Goal: Task Accomplishment & Management: Complete application form

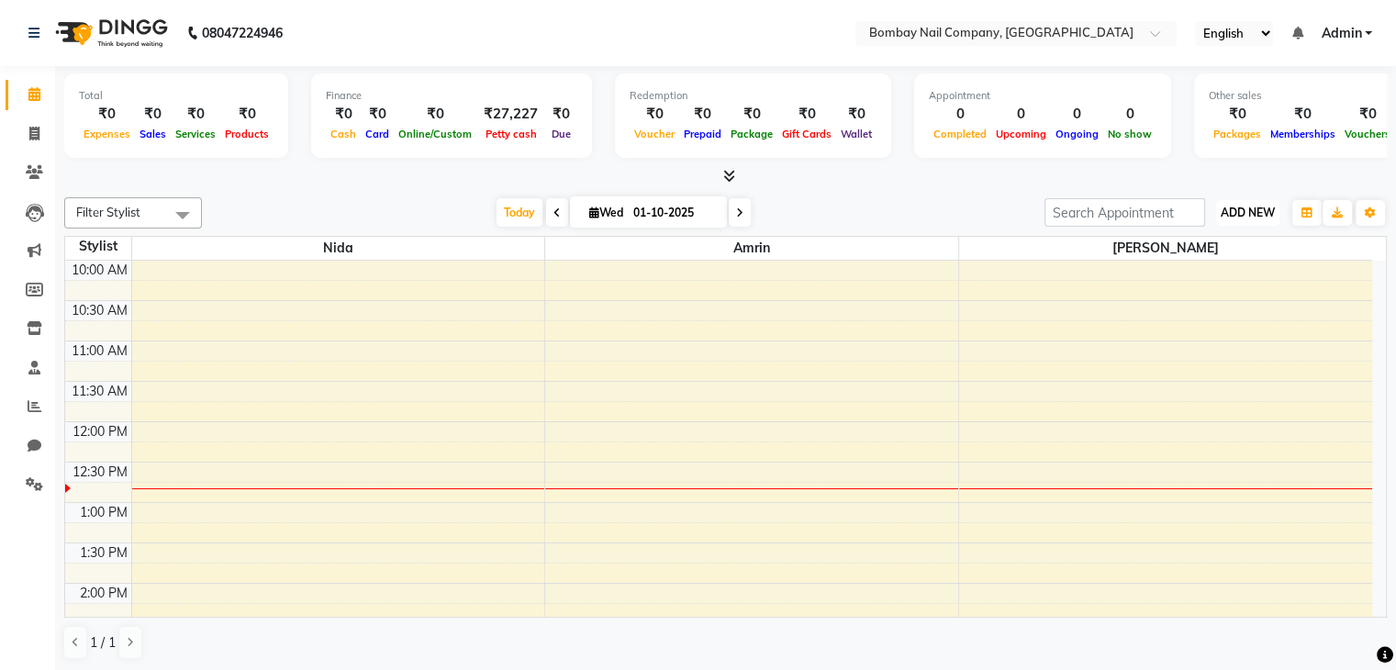
click at [1257, 213] on span "ADD NEW" at bounding box center [1248, 213] width 54 height 14
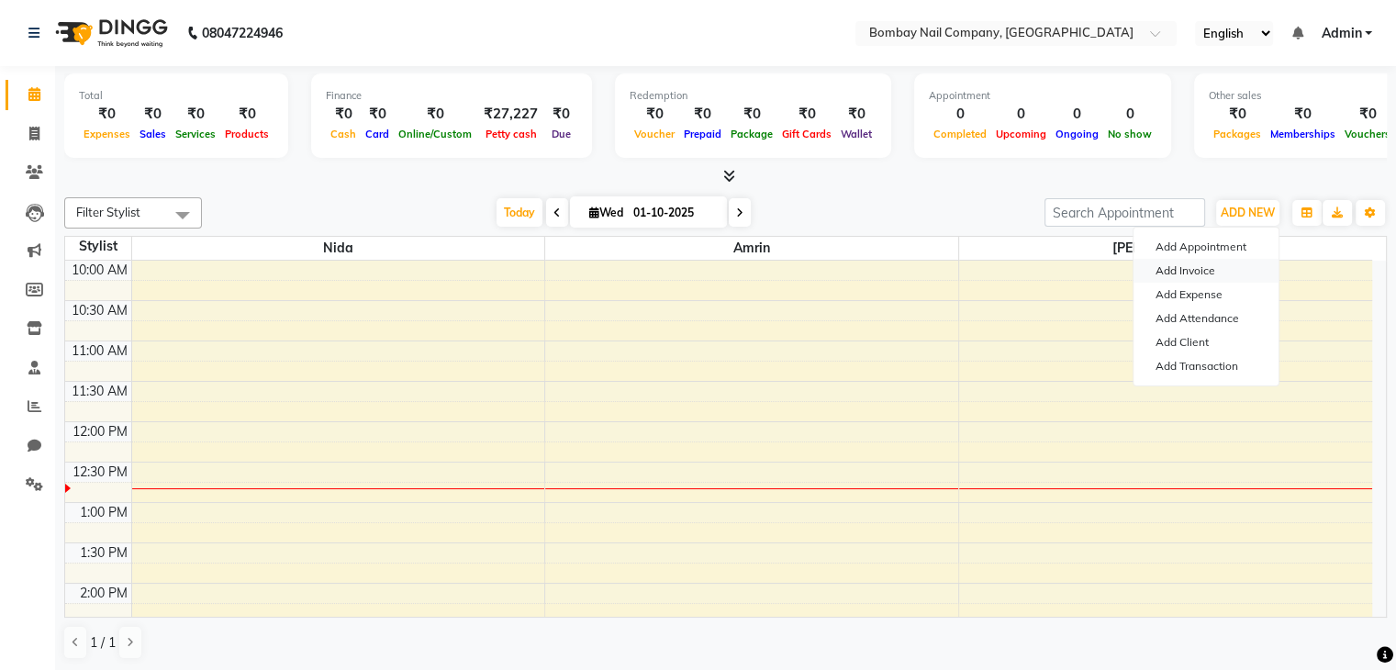
click at [1204, 265] on link "Add Invoice" at bounding box center [1206, 271] width 145 height 24
select select "service"
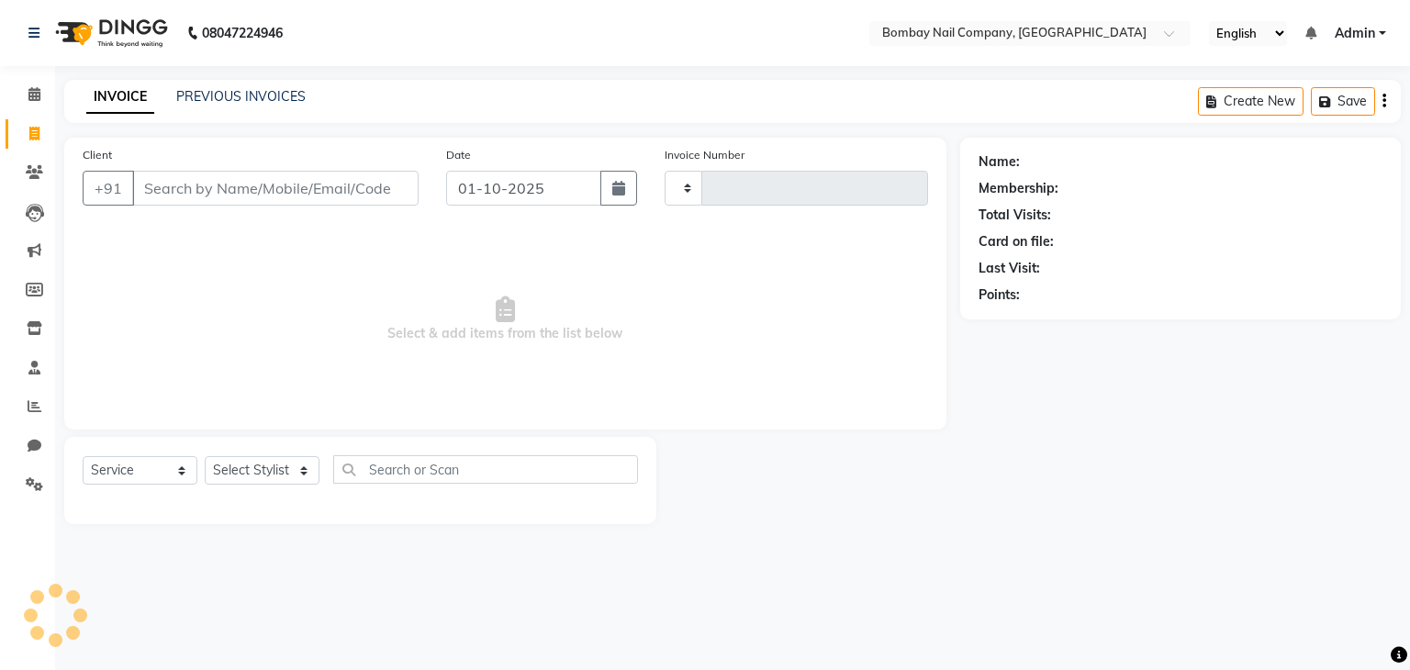
type input "0047"
select select "8785"
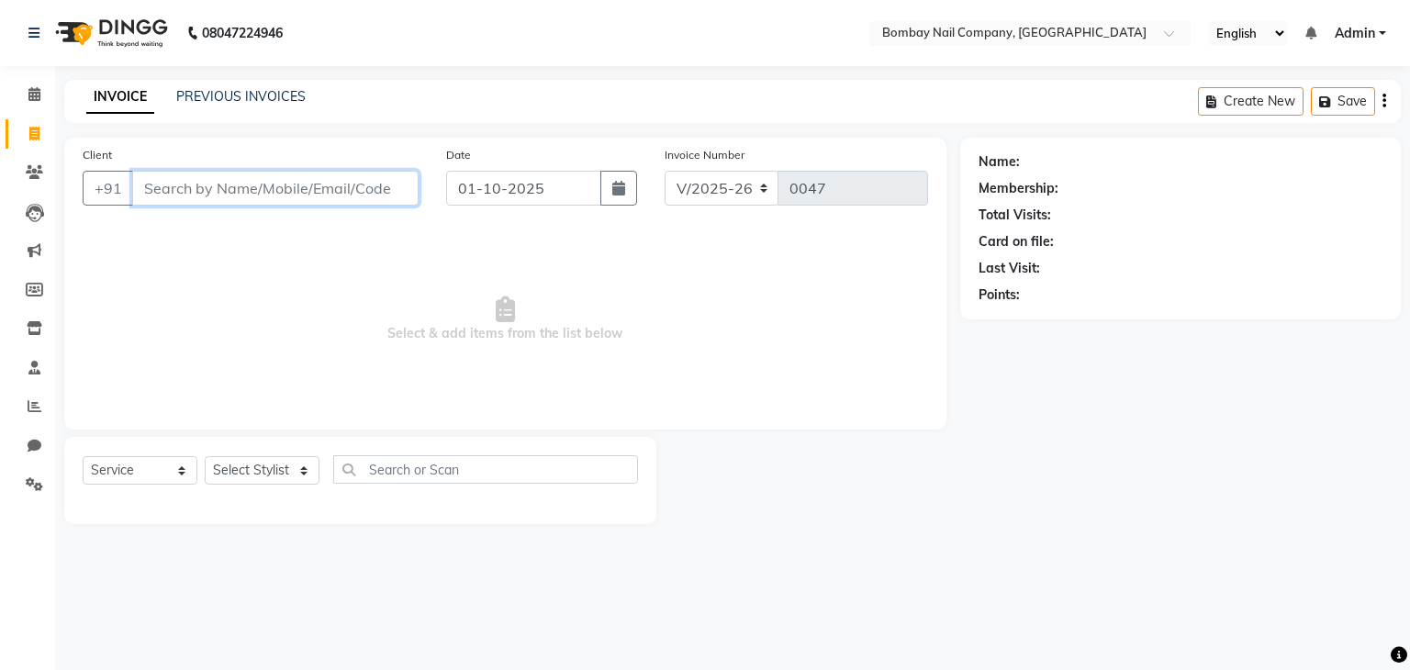
click at [360, 182] on input "Client" at bounding box center [275, 188] width 286 height 35
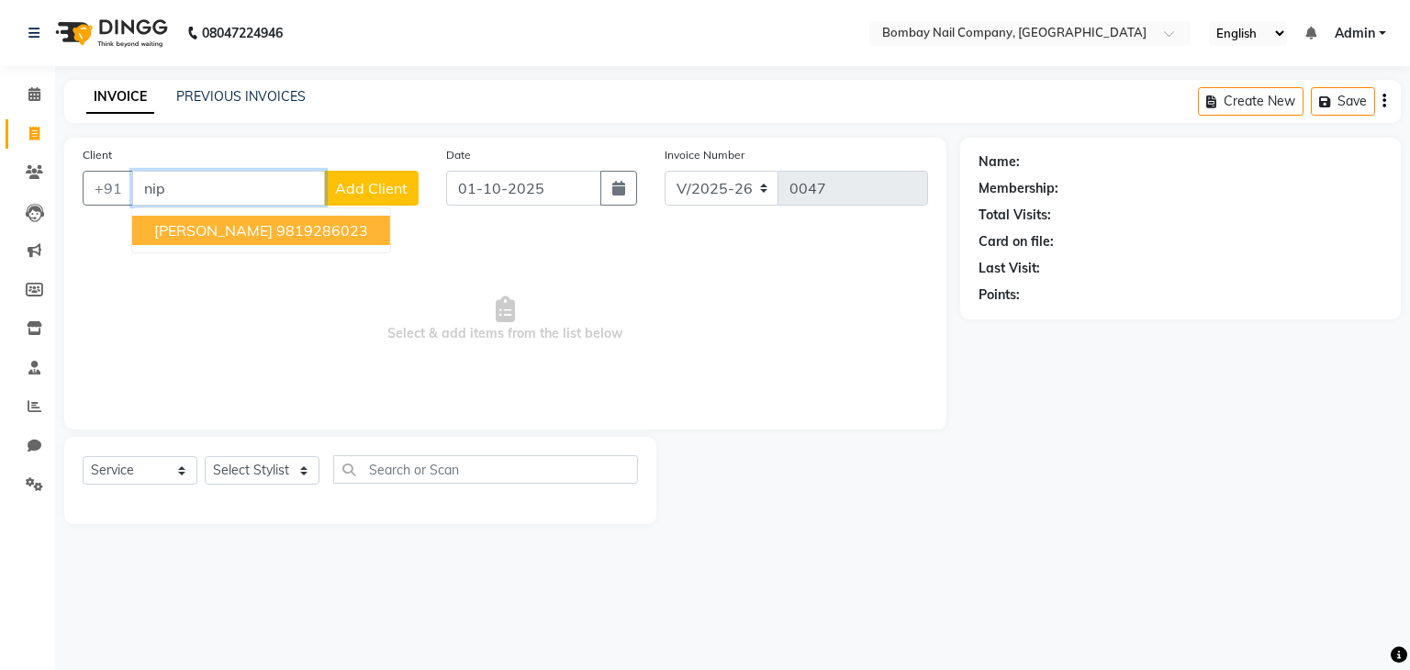
click at [276, 226] on ngb-highlight "9819286023" at bounding box center [322, 230] width 92 height 18
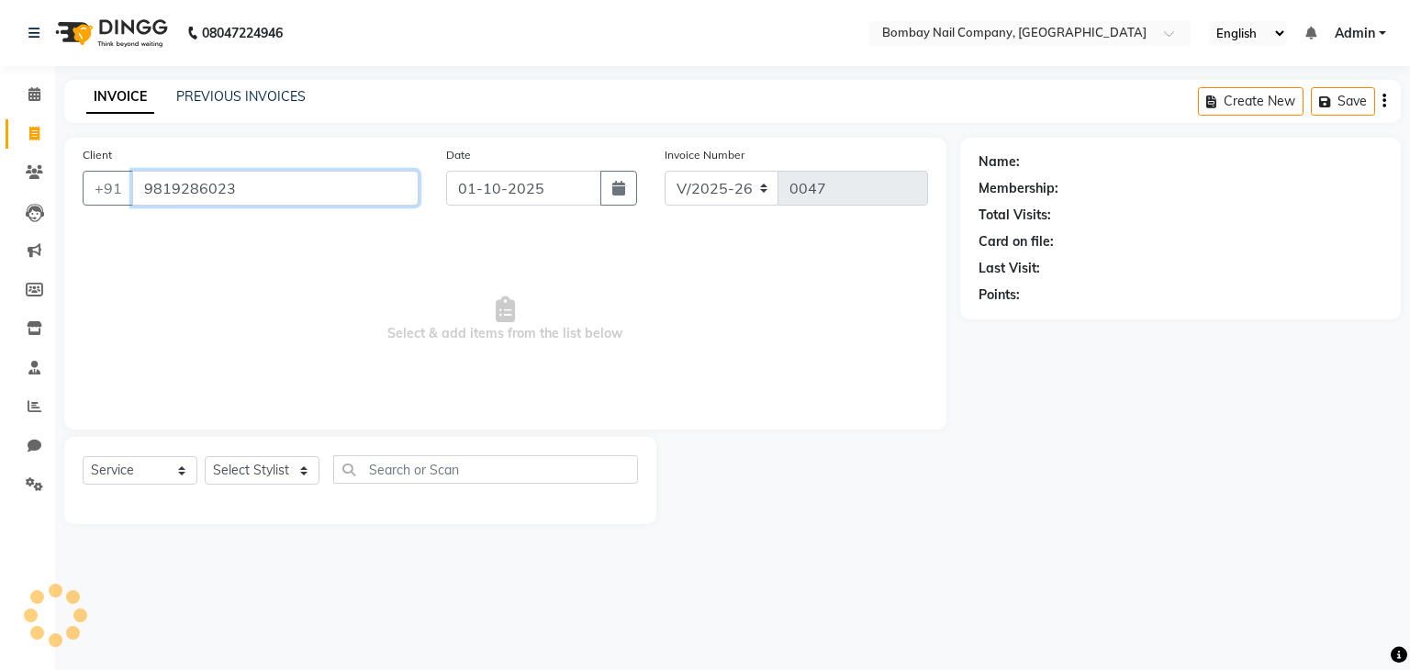
type input "9819286023"
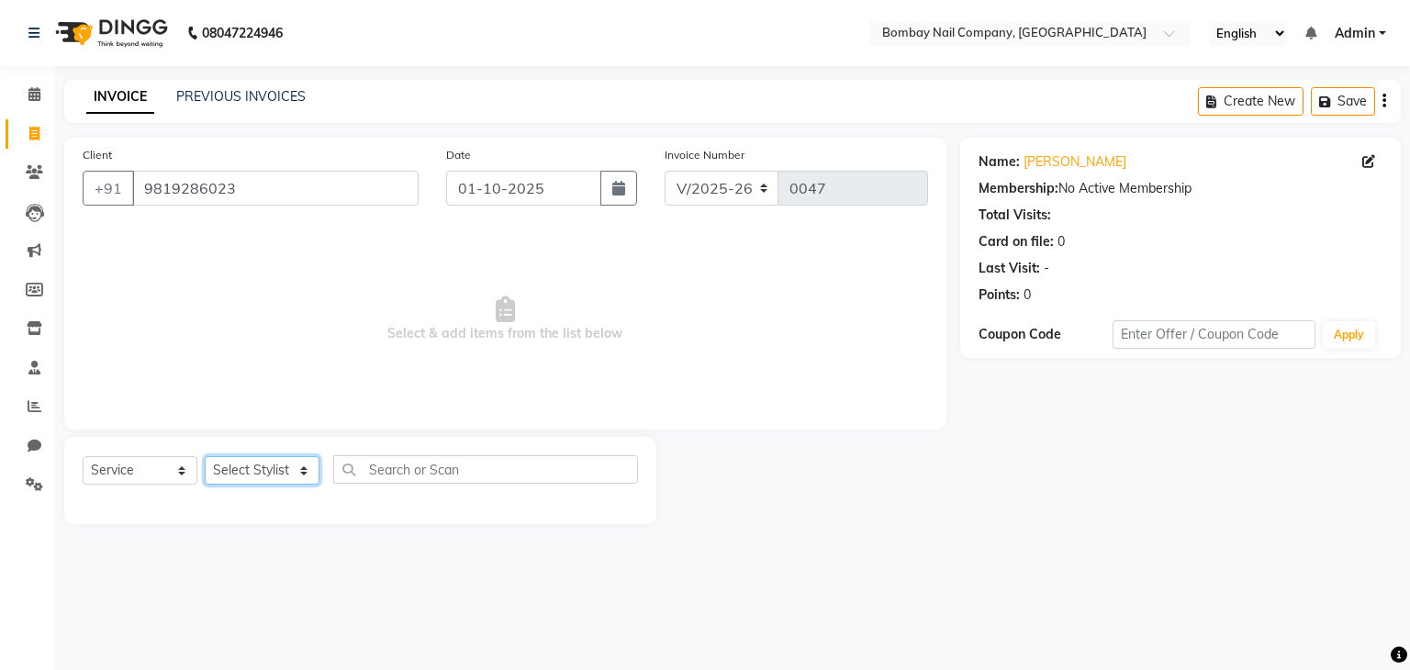
click at [263, 477] on select "Select Stylist Amrin Front Desk [PERSON_NAME] [PERSON_NAME]" at bounding box center [262, 470] width 115 height 28
select select "89817"
click at [205, 457] on select "Select Stylist Amrin Front Desk [PERSON_NAME] [PERSON_NAME]" at bounding box center [262, 470] width 115 height 28
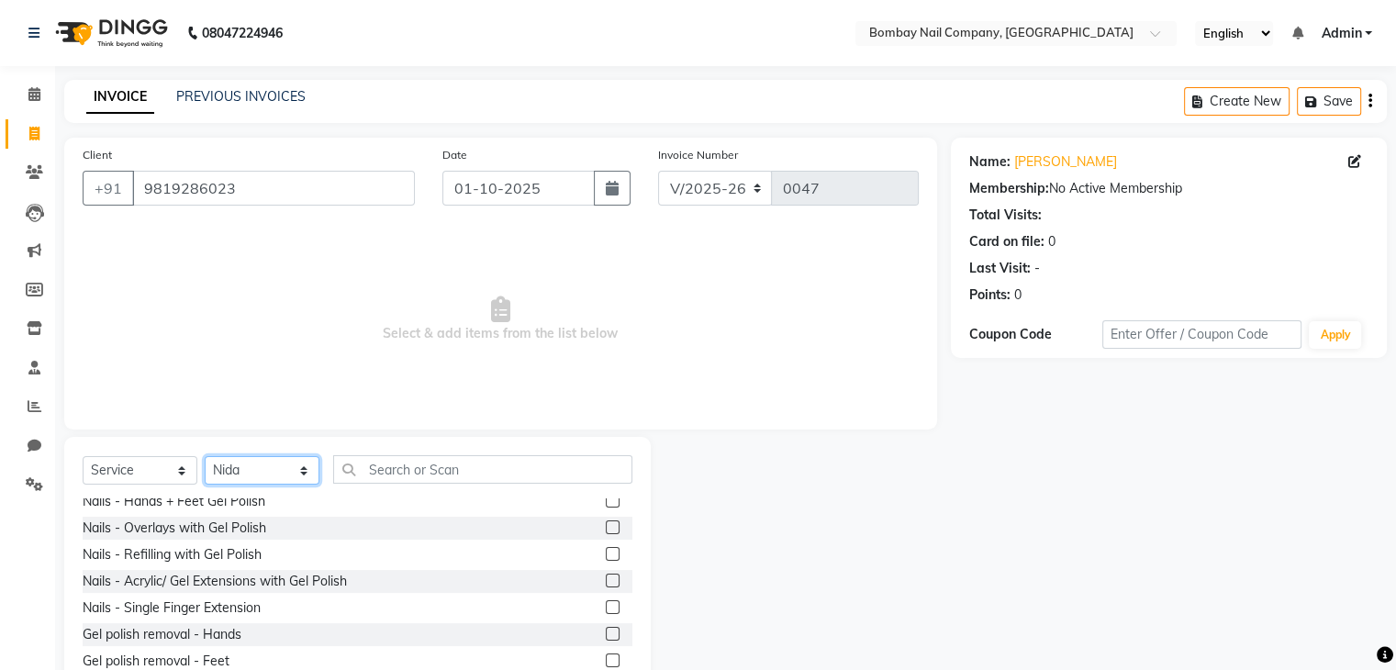
scroll to position [88, 0]
click at [606, 555] on label at bounding box center [613, 554] width 14 height 14
click at [606, 555] on input "checkbox" at bounding box center [612, 555] width 12 height 12
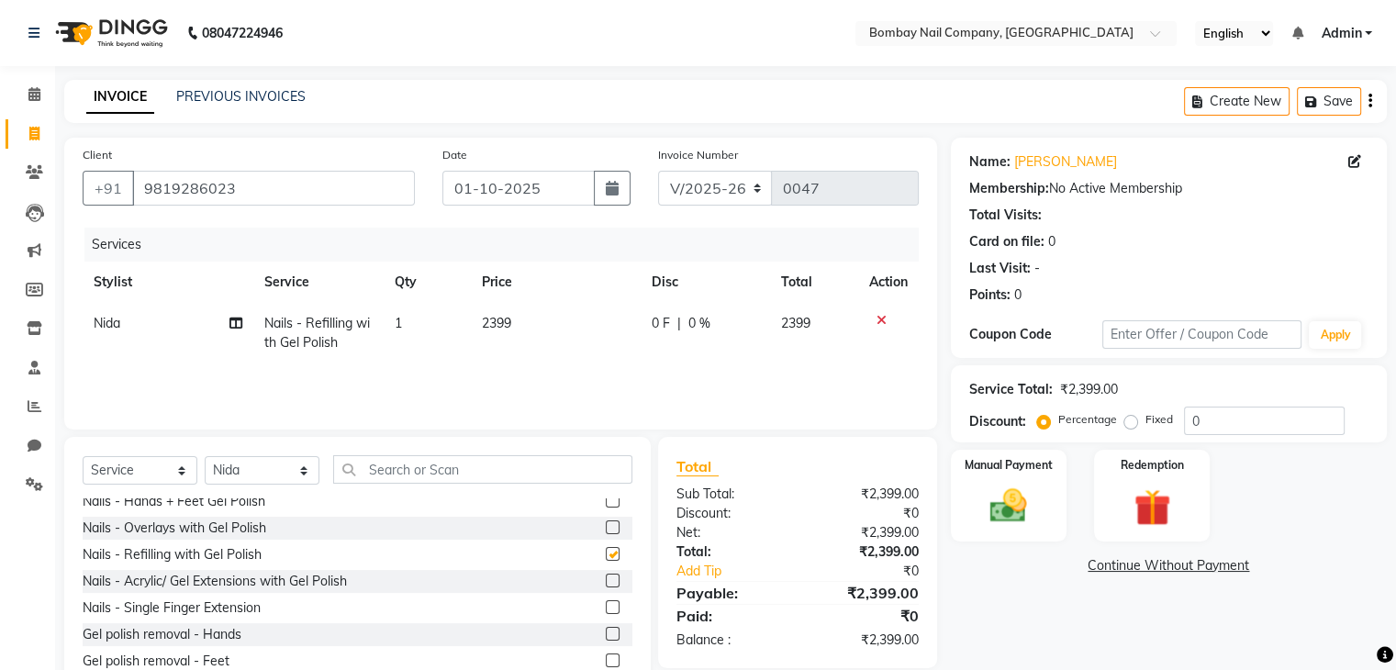
checkbox input "false"
click at [301, 467] on select "Select Stylist Amrin Front Desk [PERSON_NAME] [PERSON_NAME]" at bounding box center [262, 470] width 115 height 28
select select "90273"
click at [205, 457] on select "Select Stylist Amrin Front Desk [PERSON_NAME] [PERSON_NAME]" at bounding box center [262, 470] width 115 height 28
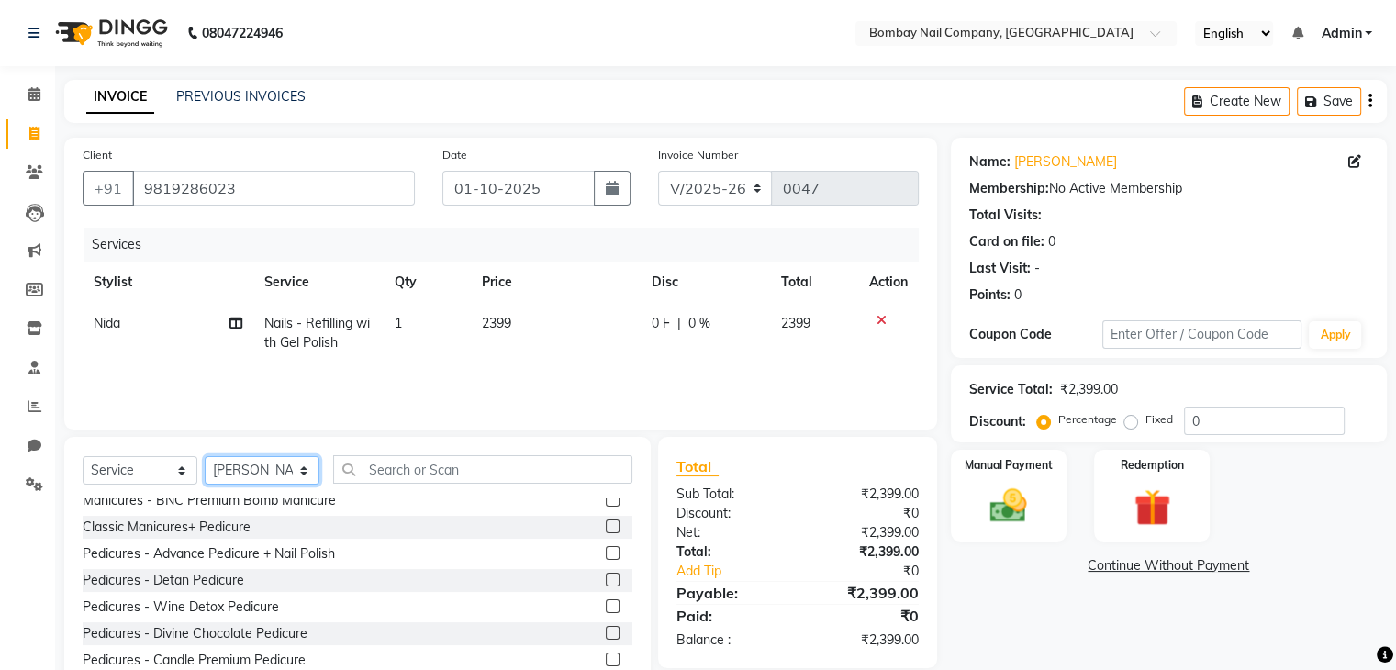
scroll to position [565, 0]
click at [606, 553] on label at bounding box center [613, 556] width 14 height 14
click at [606, 553] on input "checkbox" at bounding box center [612, 557] width 12 height 12
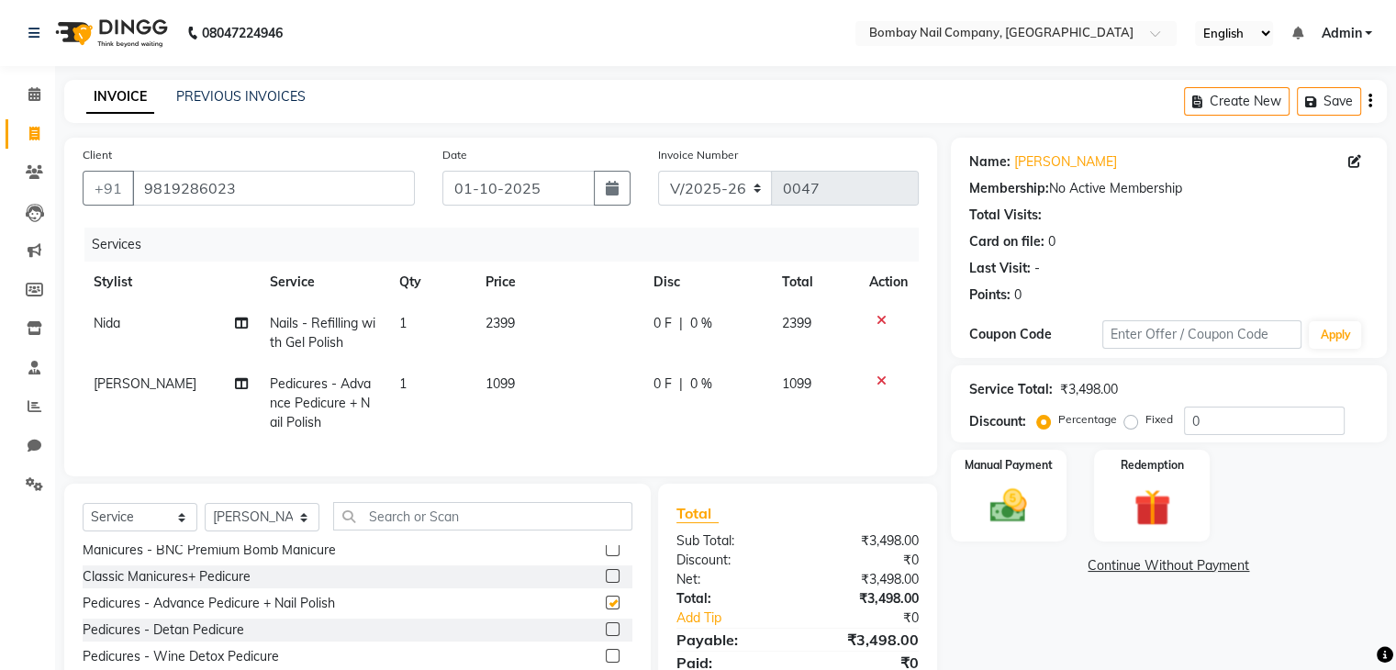
checkbox input "false"
click at [661, 384] on span "0 F" at bounding box center [663, 384] width 18 height 19
select select "90273"
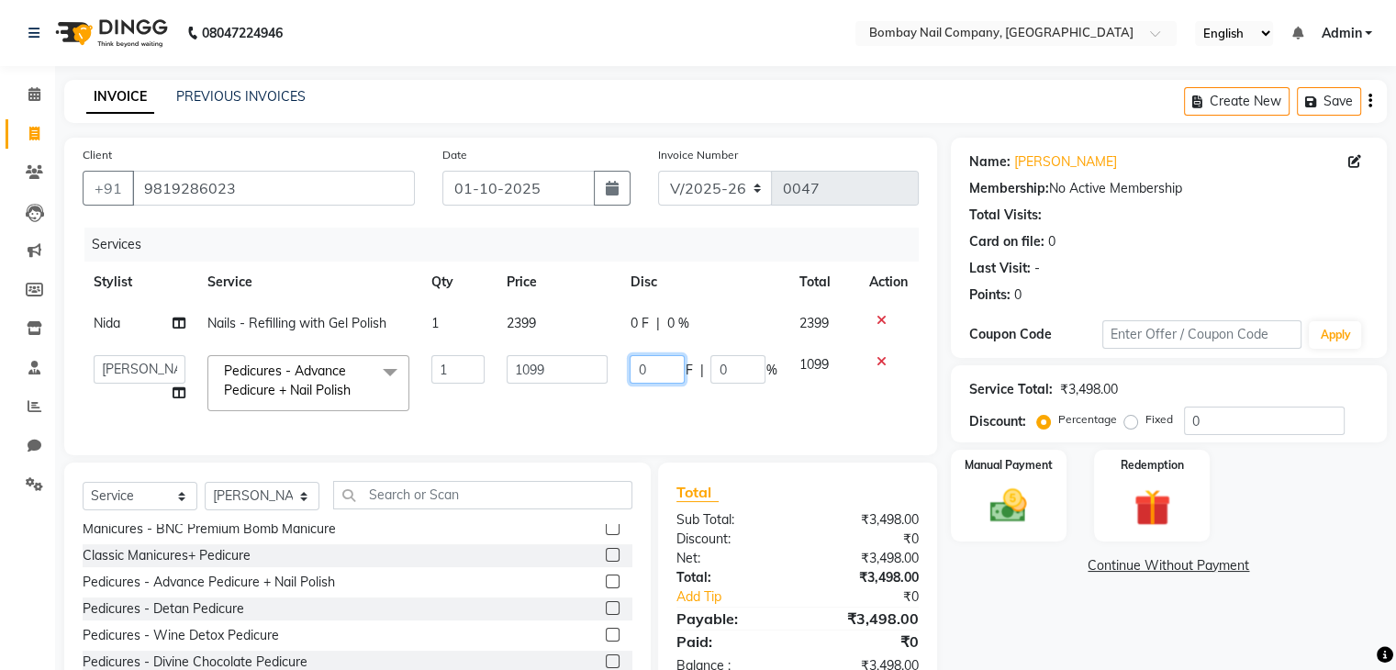
click at [661, 384] on input "0" at bounding box center [657, 369] width 55 height 28
type input "499"
click at [611, 339] on td "2399" at bounding box center [557, 323] width 123 height 41
select select "89817"
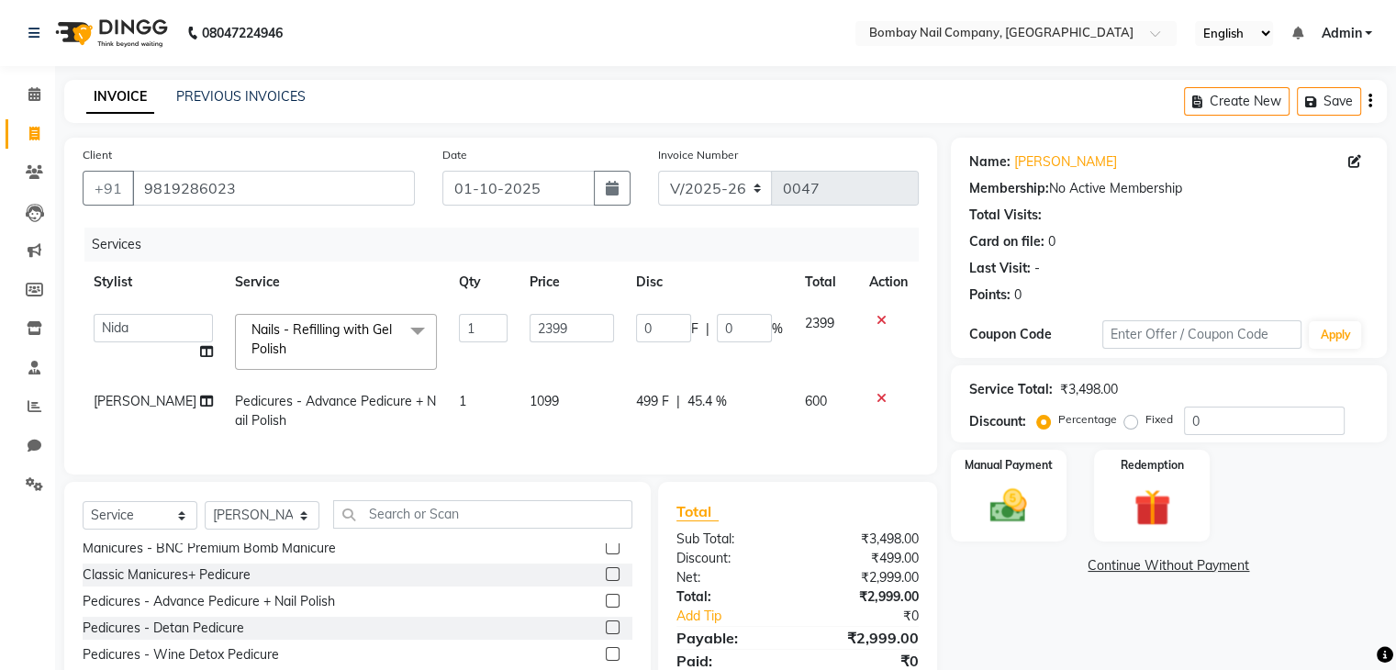
click at [653, 403] on span "499 F" at bounding box center [652, 401] width 33 height 19
select select "90273"
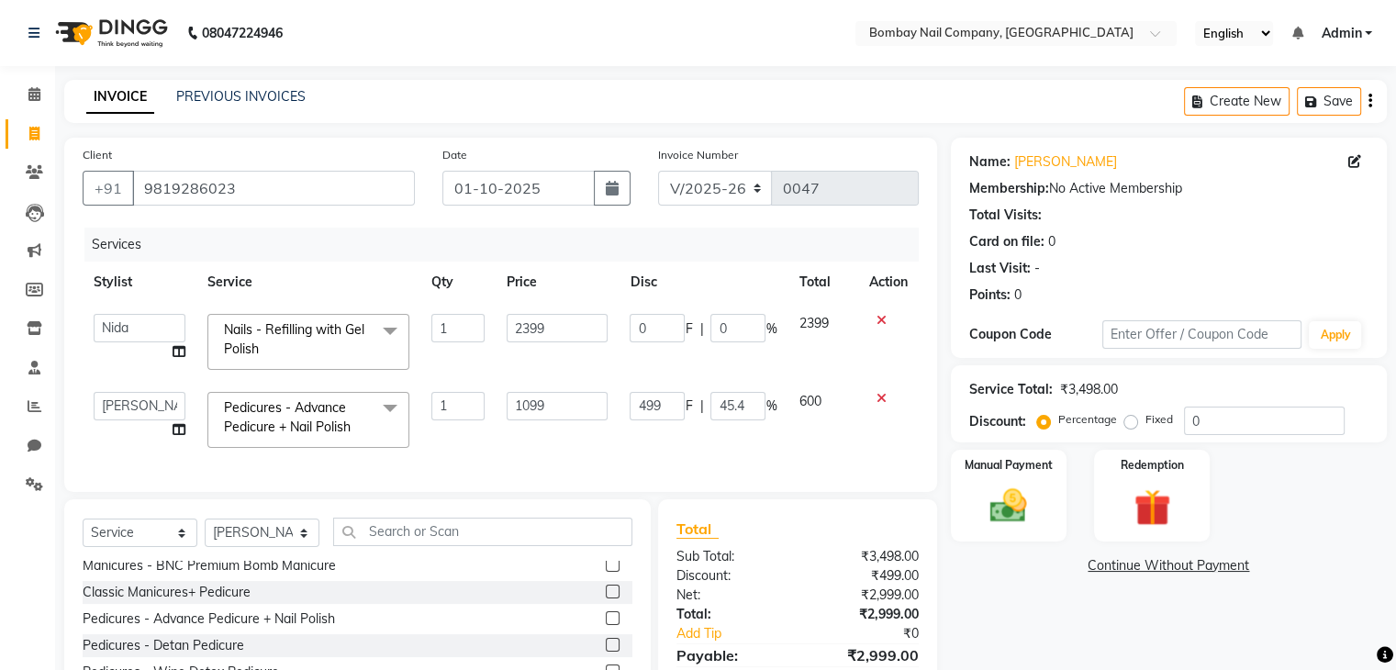
click at [653, 403] on input "499" at bounding box center [657, 406] width 55 height 28
type input "399"
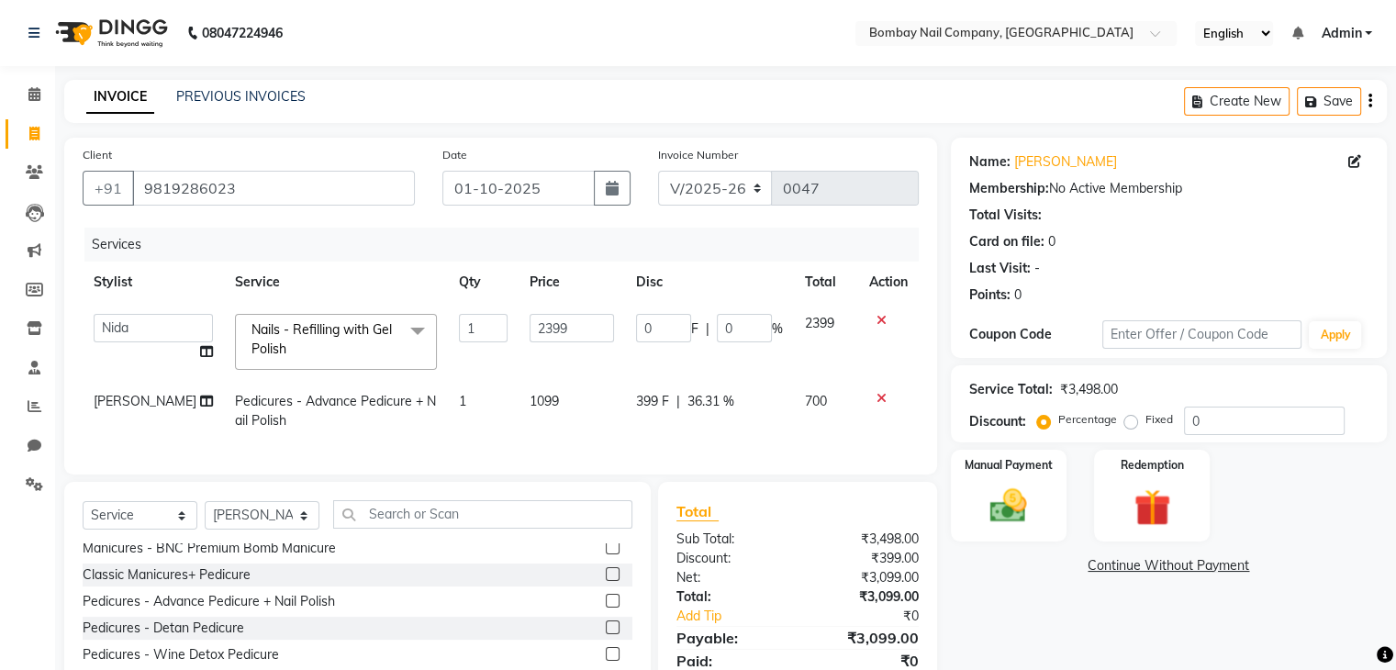
click at [800, 375] on td "2399" at bounding box center [826, 342] width 64 height 78
click at [658, 332] on input "0" at bounding box center [663, 328] width 55 height 28
type input "599"
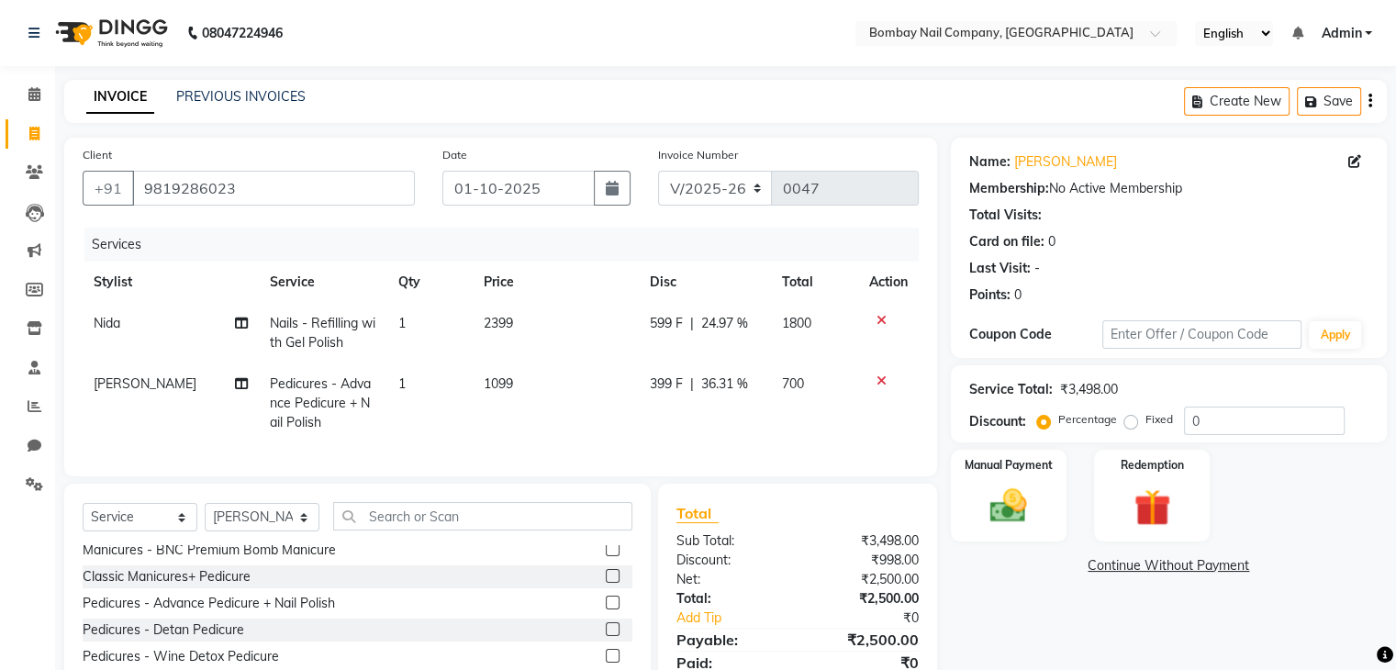
click at [613, 278] on th "Price" at bounding box center [556, 282] width 166 height 41
click at [665, 321] on span "599 F" at bounding box center [666, 323] width 33 height 19
select select "89817"
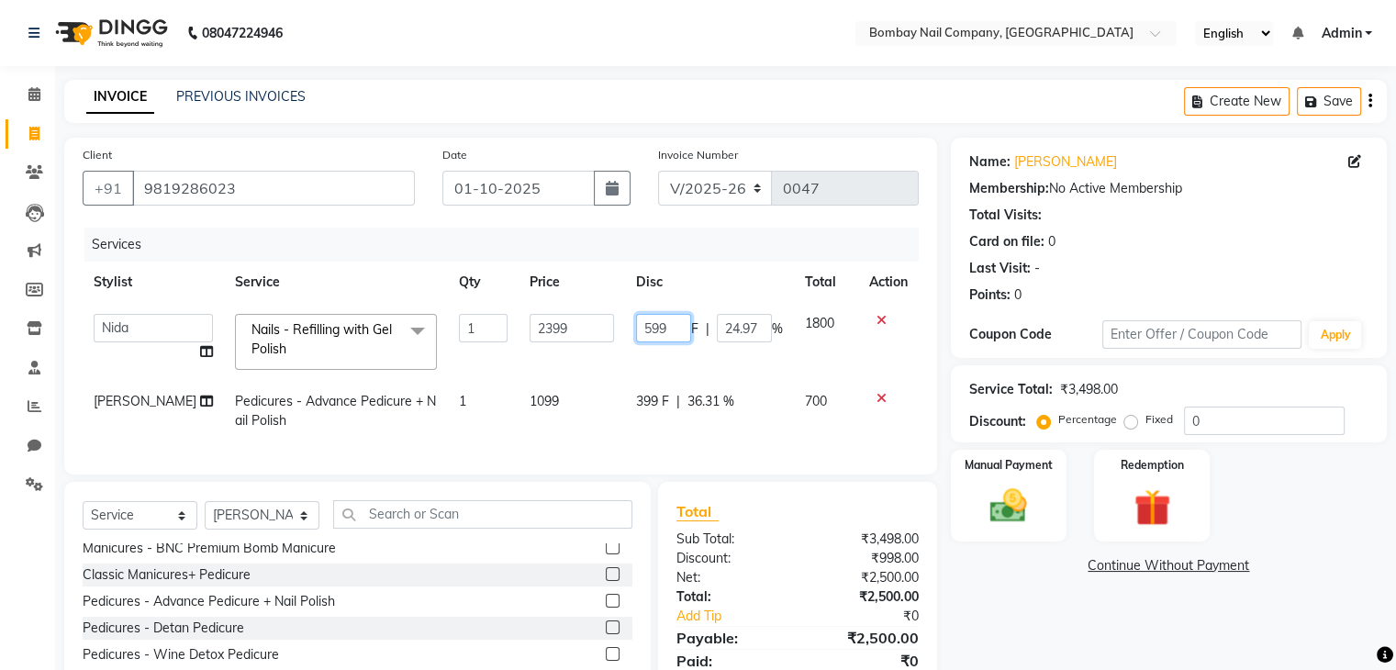
click at [665, 321] on input "599" at bounding box center [663, 328] width 55 height 28
type input "5"
type input "699"
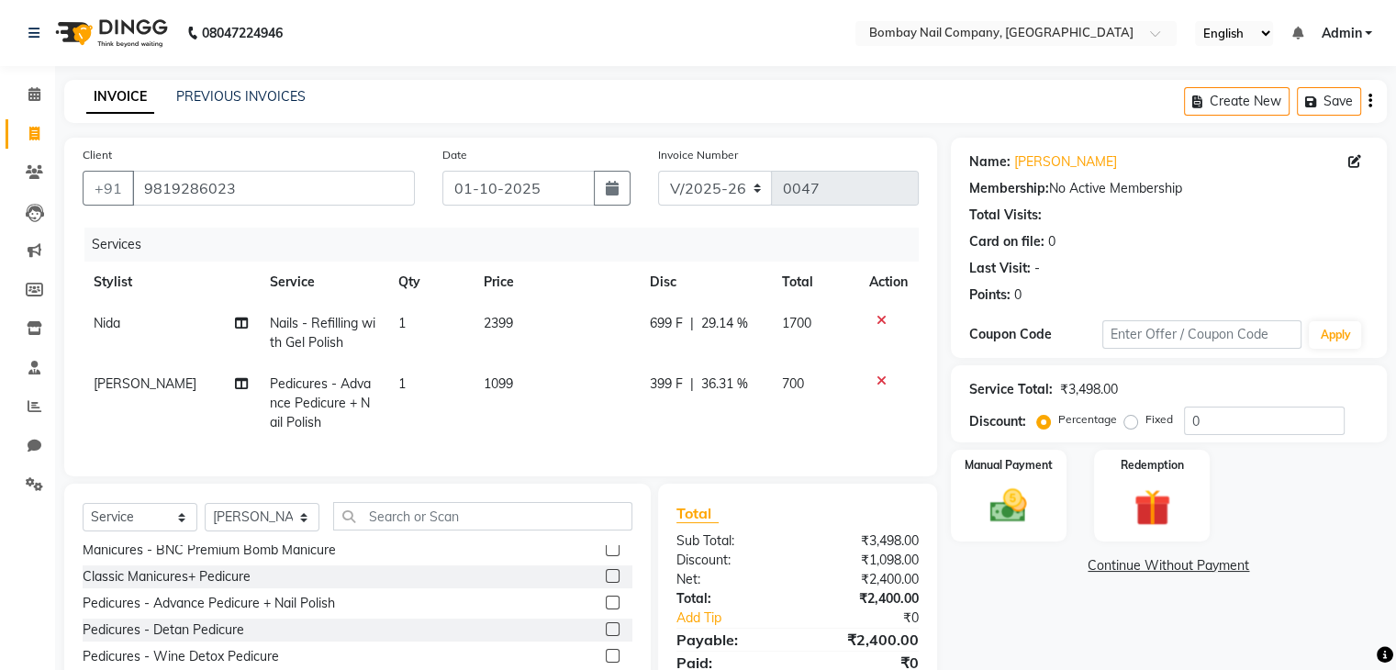
click at [694, 270] on th "Disc" at bounding box center [705, 282] width 132 height 41
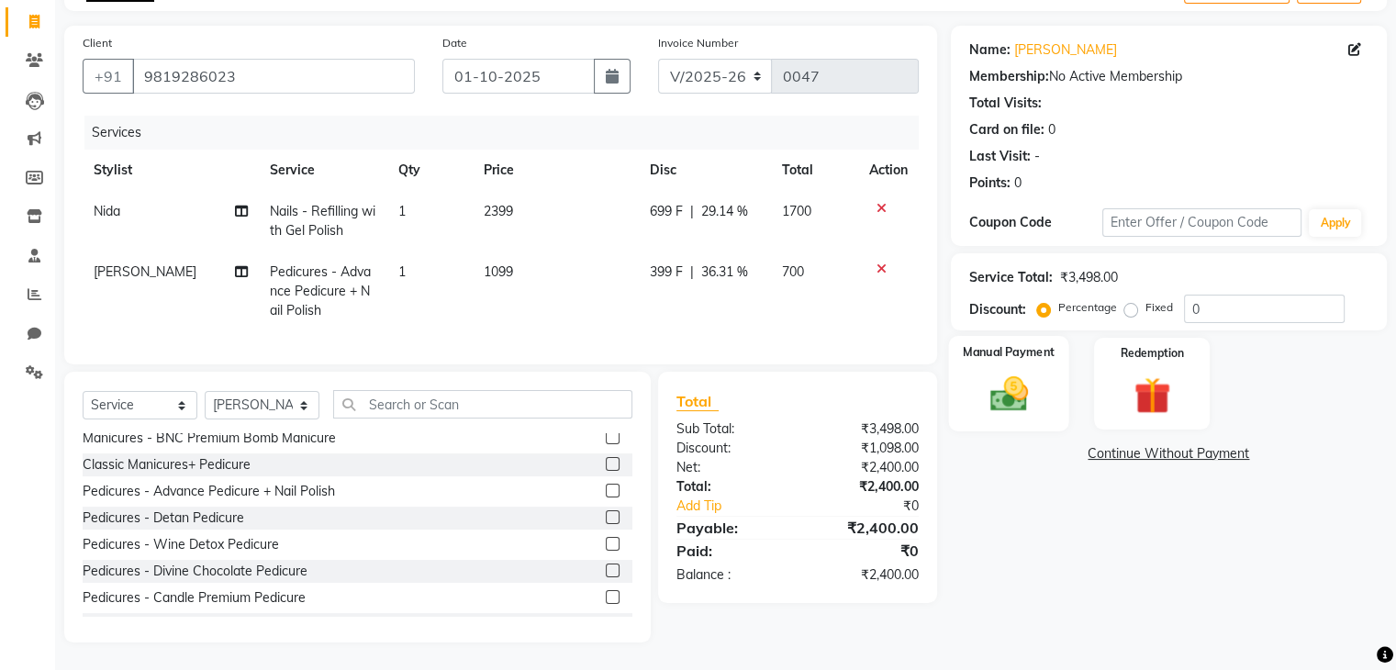
click at [1017, 381] on img at bounding box center [1008, 395] width 61 height 44
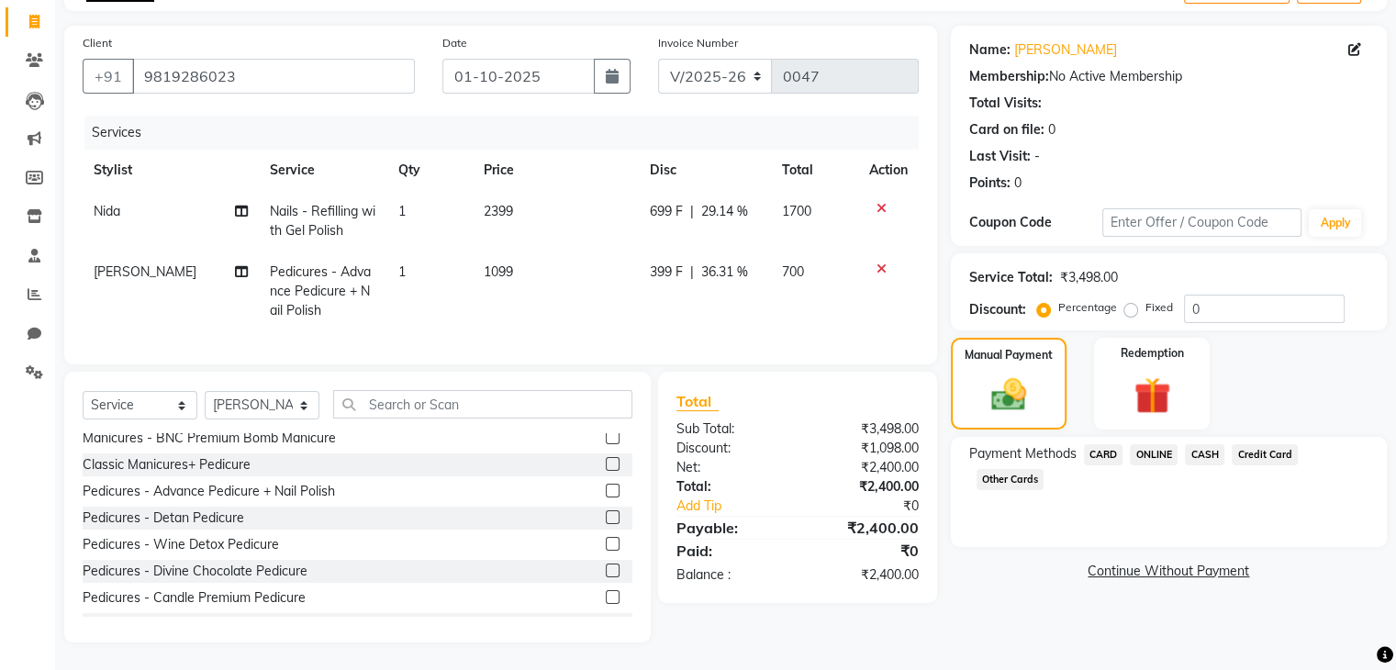
click at [1198, 444] on span "CASH" at bounding box center [1204, 454] width 39 height 21
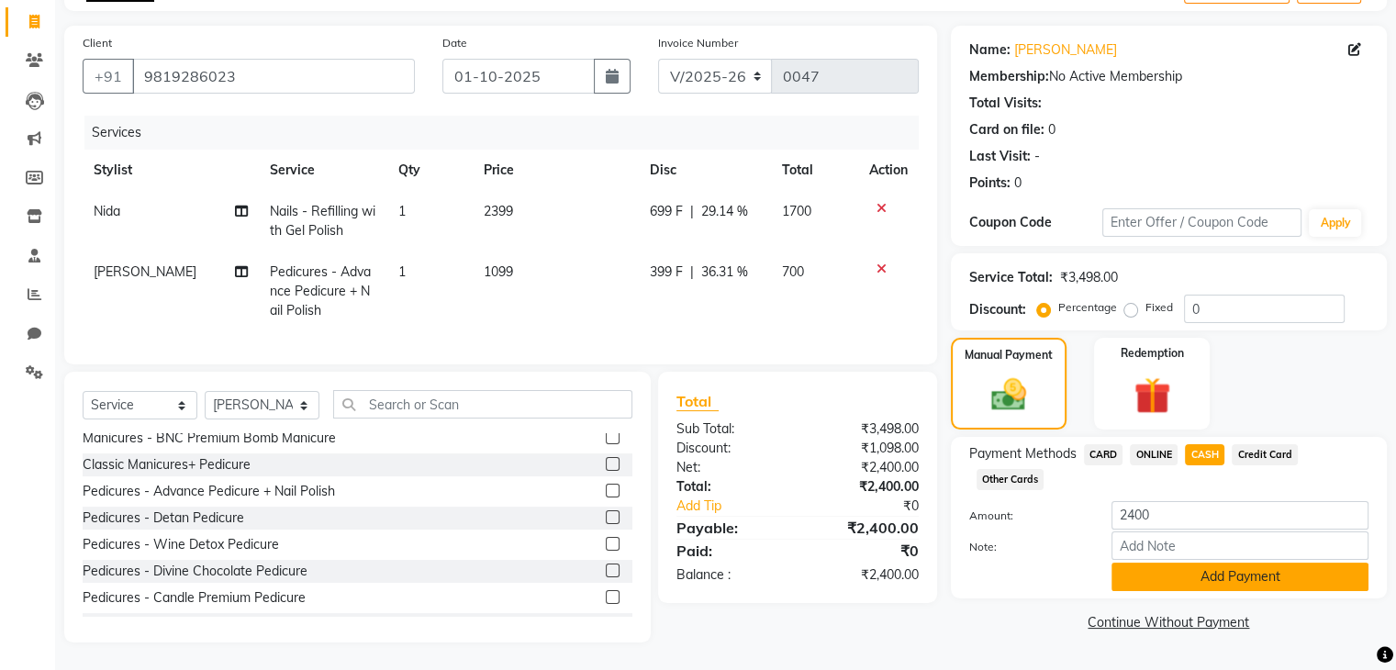
click at [1153, 563] on button "Add Payment" at bounding box center [1240, 577] width 257 height 28
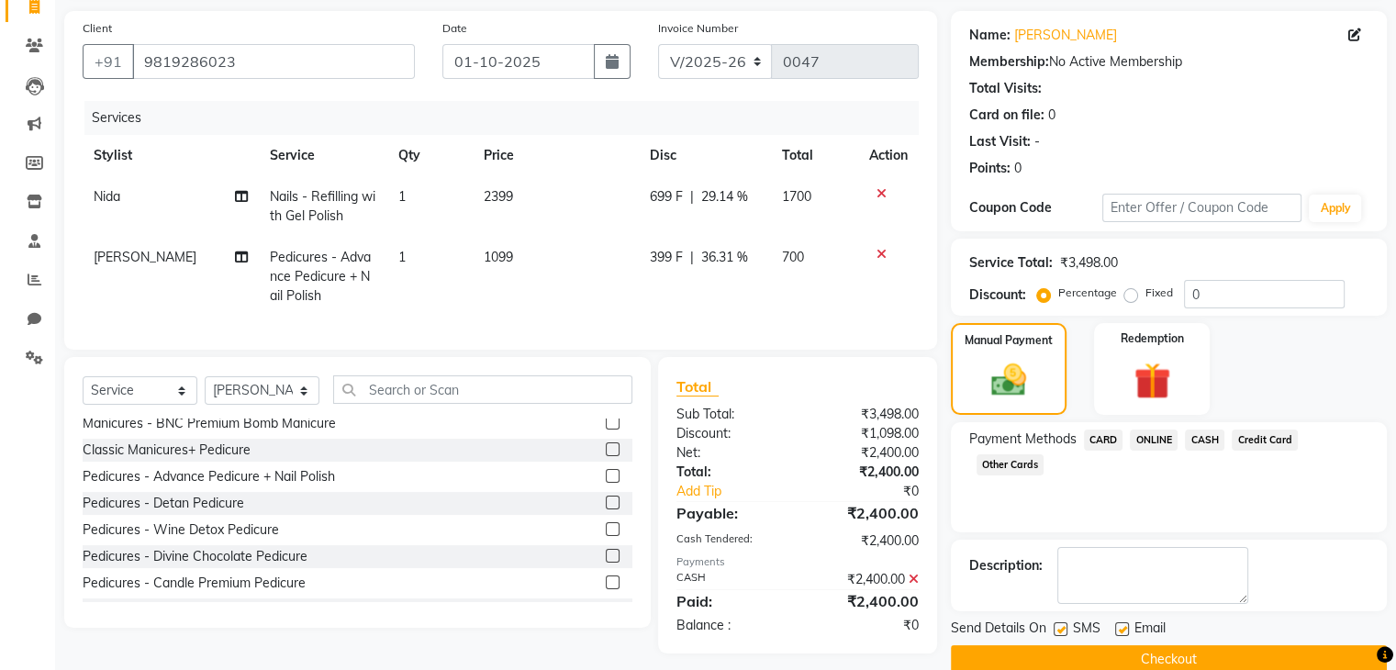
click at [1124, 654] on button "Checkout" at bounding box center [1169, 659] width 436 height 28
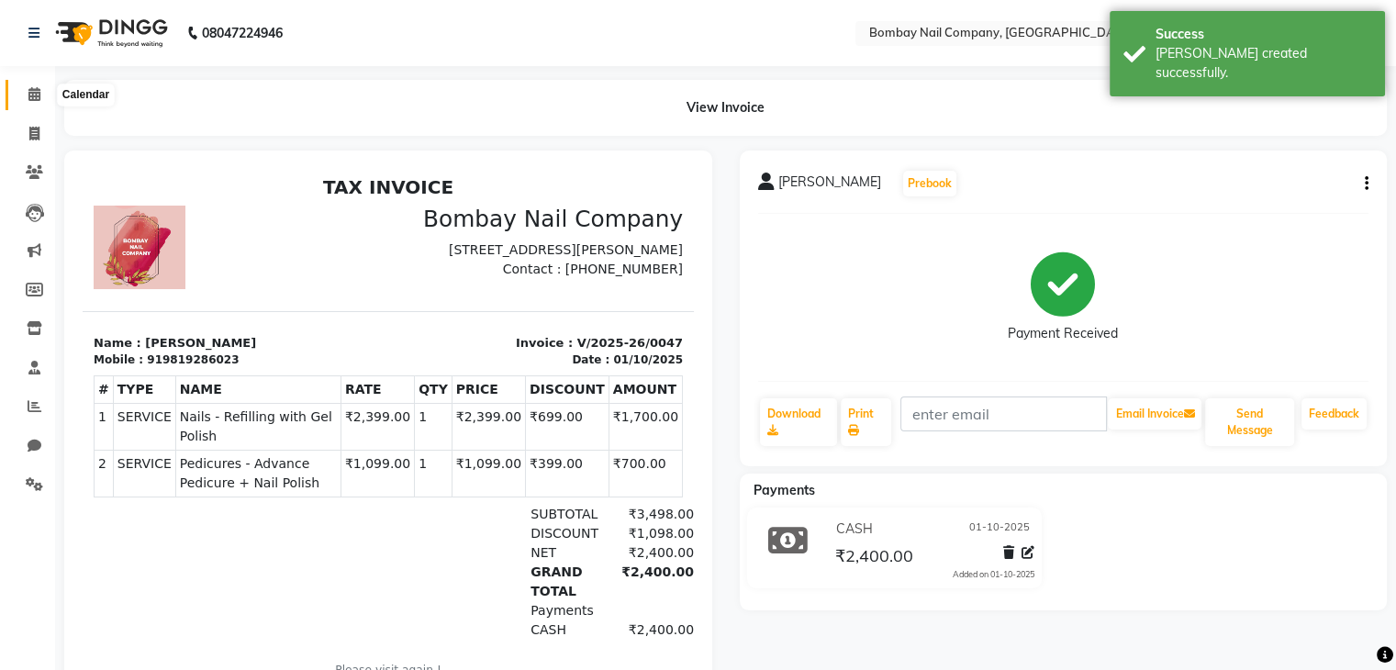
click at [32, 93] on icon at bounding box center [34, 94] width 12 height 14
